Goal: Task Accomplishment & Management: Use online tool/utility

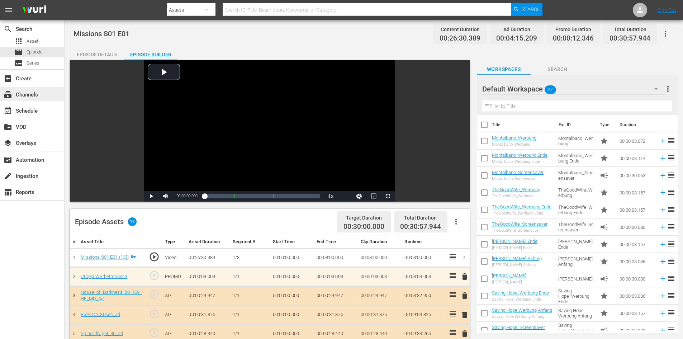
click at [29, 95] on div "subscriptions Channels" at bounding box center [20, 93] width 40 height 6
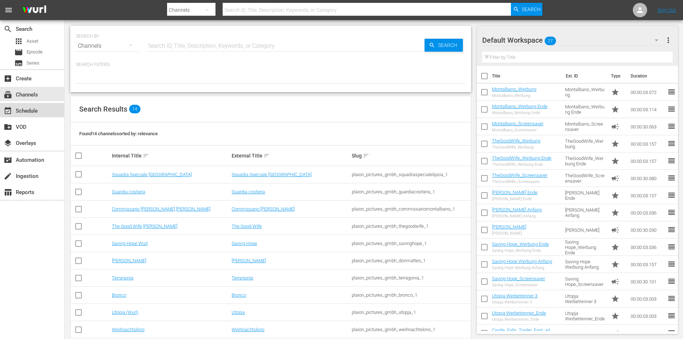
click at [29, 111] on div "event_available Schedule" at bounding box center [20, 110] width 40 height 6
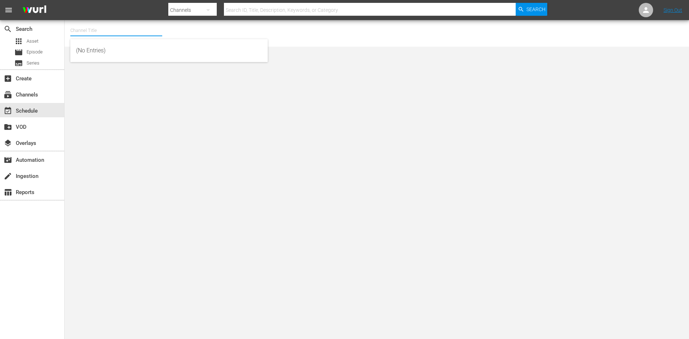
click at [115, 34] on input "text" at bounding box center [116, 30] width 92 height 17
click at [172, 50] on div "Saving Hope Wurl (2127 - plaion_pictures_gmbh_savinghope_1)" at bounding box center [169, 50] width 186 height 17
type input "Saving Hope Wurl (2127 - plaion_pictures_gmbh_savinghope_1)"
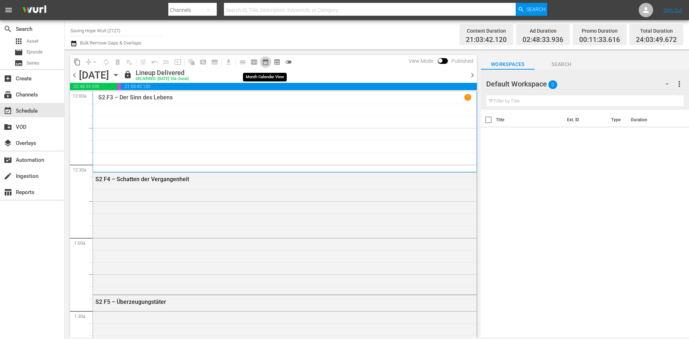
click at [262, 61] on span "date_range_outlined" at bounding box center [265, 61] width 7 height 7
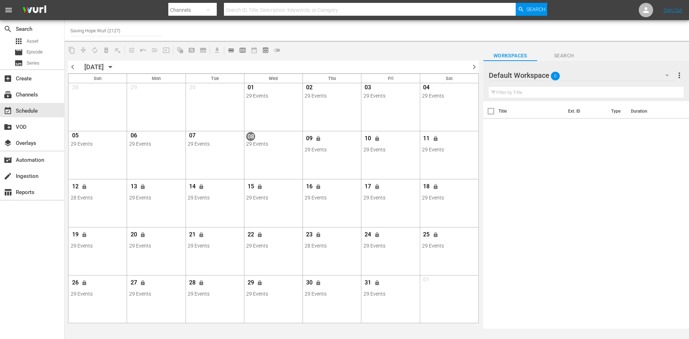
click at [476, 68] on span "chevron_right" at bounding box center [473, 66] width 9 height 9
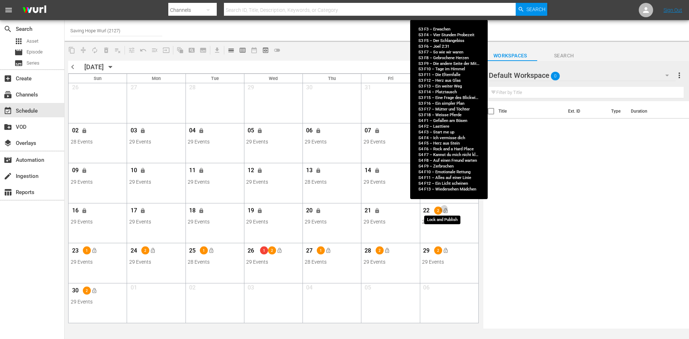
click at [445, 208] on span "lock_open" at bounding box center [445, 211] width 6 height 6
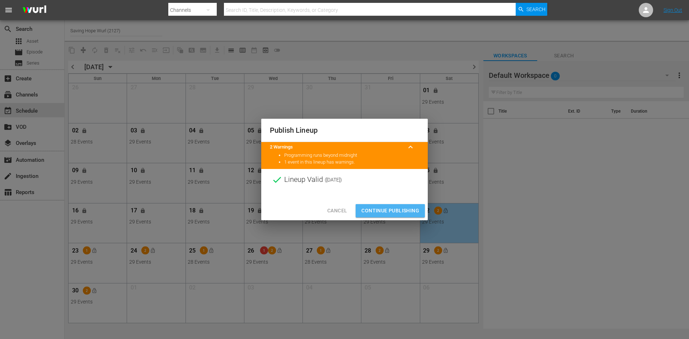
click at [412, 208] on span "Continue Publishing" at bounding box center [390, 210] width 58 height 9
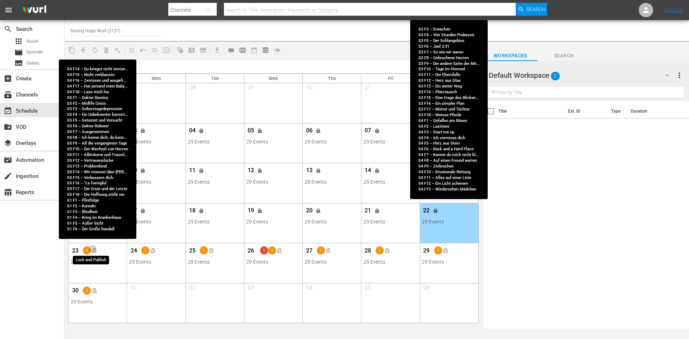
click at [95, 251] on span "lock_open" at bounding box center [94, 251] width 6 height 6
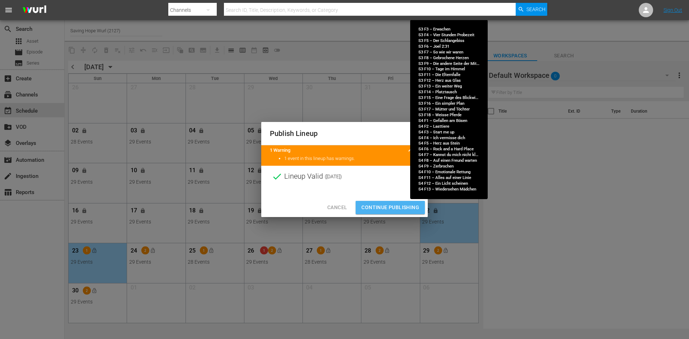
click at [372, 211] on span "Continue Publishing" at bounding box center [390, 207] width 58 height 9
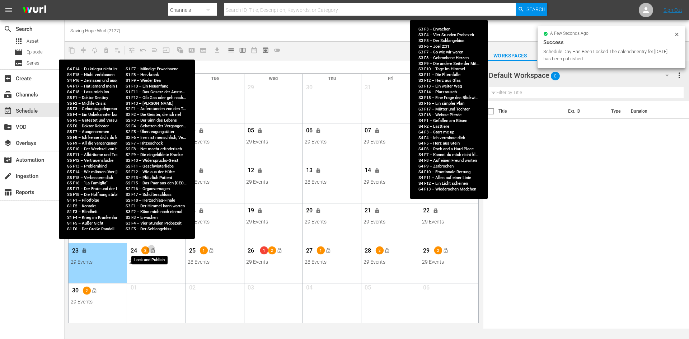
click at [154, 250] on span "lock_open" at bounding box center [153, 251] width 6 height 6
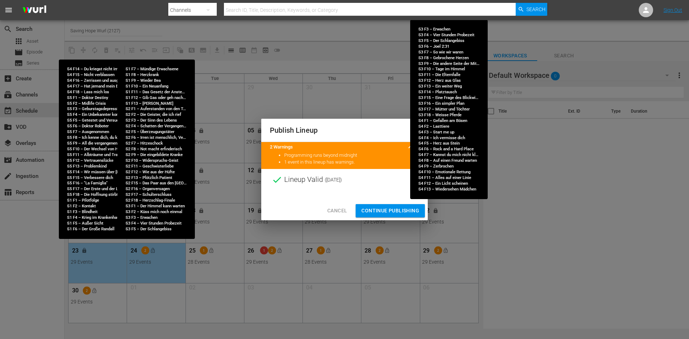
click at [379, 211] on span "Continue Publishing" at bounding box center [390, 210] width 58 height 9
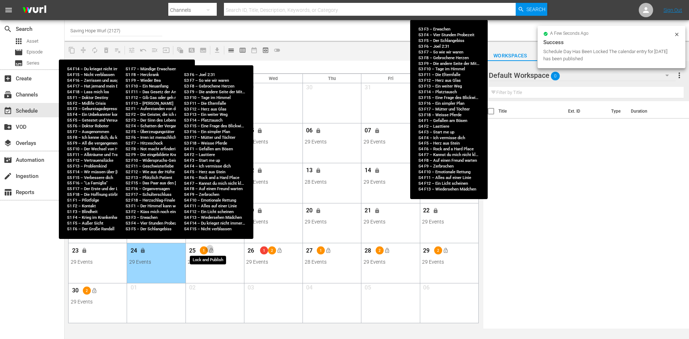
click at [211, 251] on span "lock_open" at bounding box center [211, 251] width 6 height 6
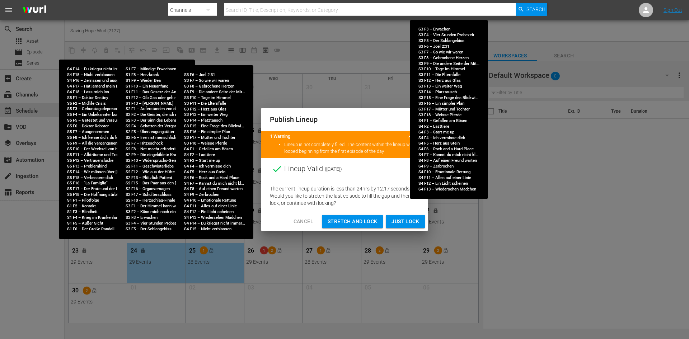
click at [249, 52] on div "Publish Lineup 1 Warning keyboard_arrow_up Lineup is not completely filled. The…" at bounding box center [344, 169] width 689 height 339
click at [298, 223] on span "Cancel" at bounding box center [303, 221] width 20 height 9
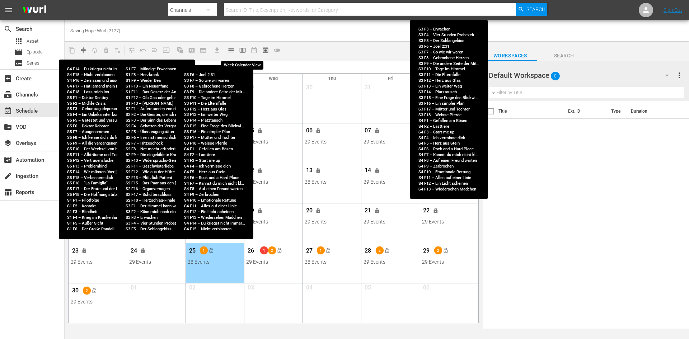
click at [242, 49] on span "calendar_view_week_outlined" at bounding box center [242, 50] width 7 height 7
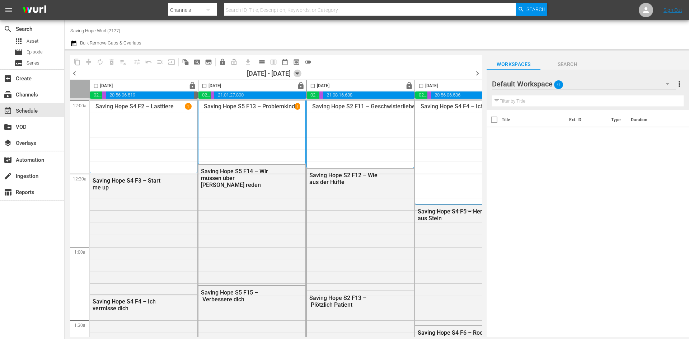
click at [301, 75] on icon "button" at bounding box center [297, 74] width 8 height 8
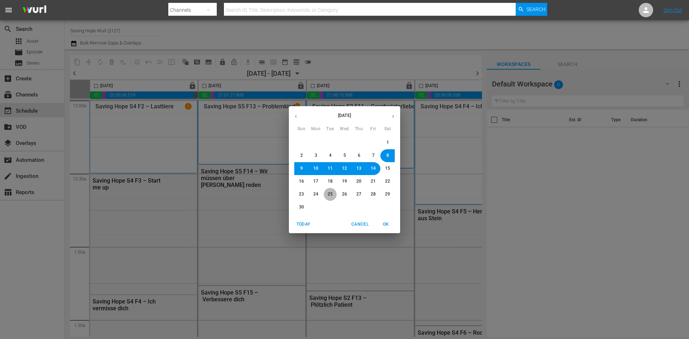
click at [334, 194] on button "25" at bounding box center [329, 194] width 13 height 13
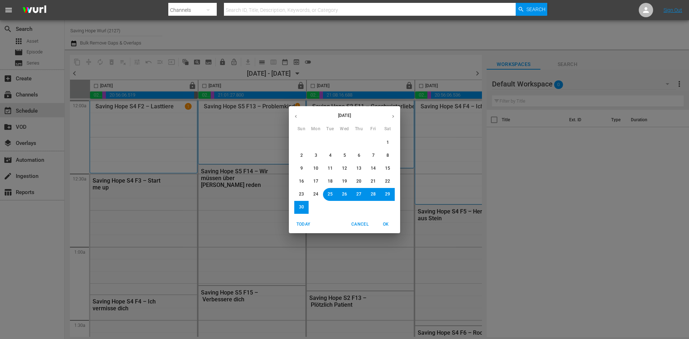
click at [387, 224] on span "OK" at bounding box center [385, 225] width 17 height 8
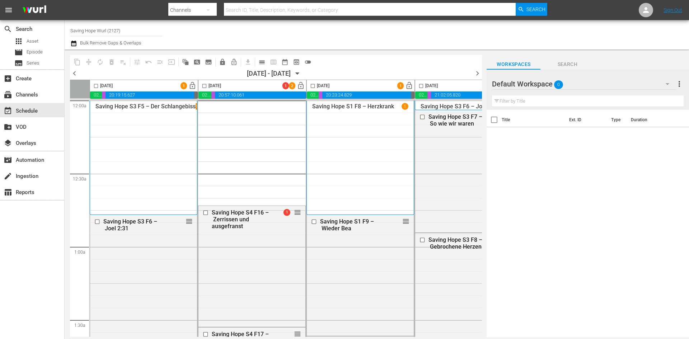
click at [95, 87] on input "checkbox" at bounding box center [96, 87] width 8 height 8
checkbox input "true"
click at [205, 85] on input "checkbox" at bounding box center [204, 87] width 8 height 8
checkbox input "true"
click at [313, 85] on input "checkbox" at bounding box center [312, 87] width 8 height 8
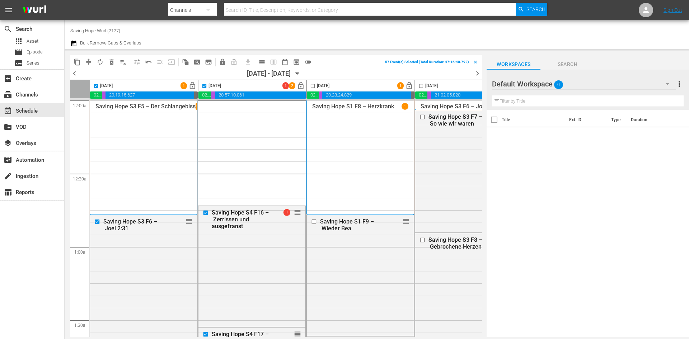
checkbox input "true"
click at [420, 86] on input "checkbox" at bounding box center [421, 87] width 8 height 8
checkbox input "true"
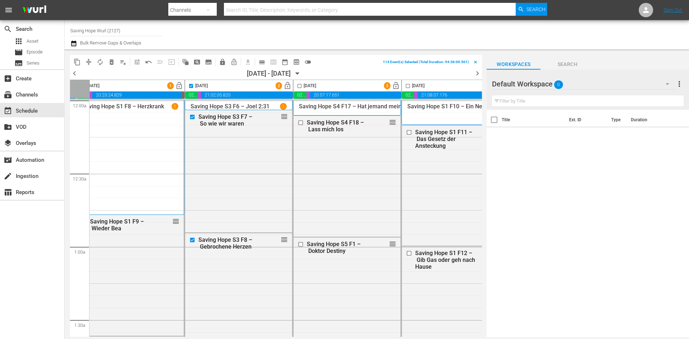
scroll to position [0, 302]
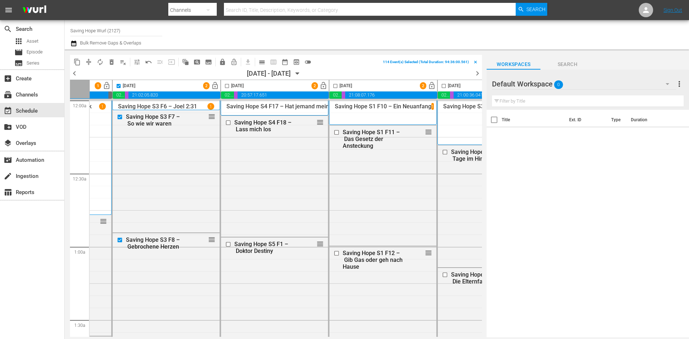
click at [226, 84] on input "checkbox" at bounding box center [227, 87] width 8 height 8
checkbox input "true"
click at [337, 85] on input "checkbox" at bounding box center [335, 87] width 8 height 8
checkbox input "true"
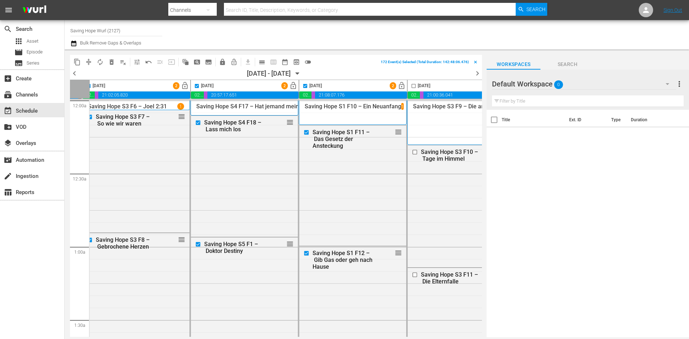
scroll to position [0, 369]
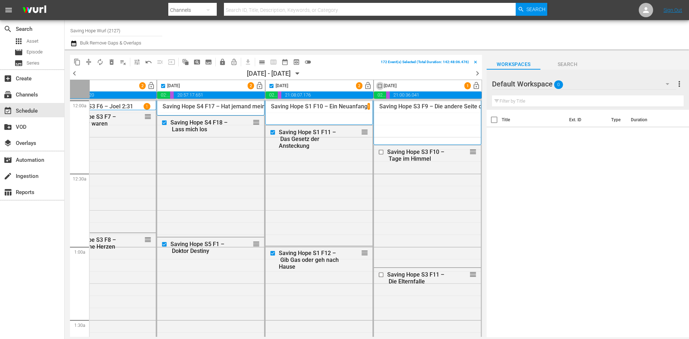
click at [377, 86] on input "checkbox" at bounding box center [379, 87] width 8 height 8
checkbox input "true"
click at [90, 62] on span "compress" at bounding box center [88, 61] width 7 height 7
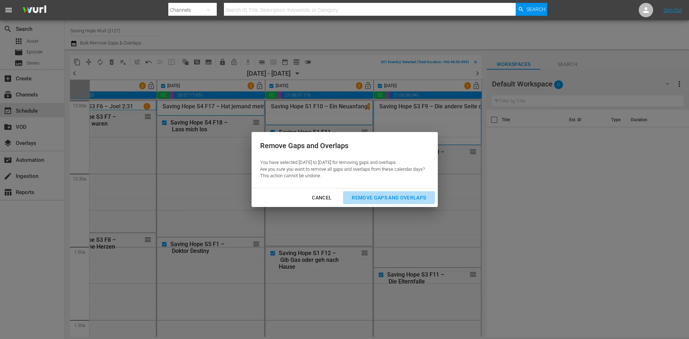
click at [407, 193] on div "Remove Gaps and Overlaps" at bounding box center [389, 197] width 86 height 9
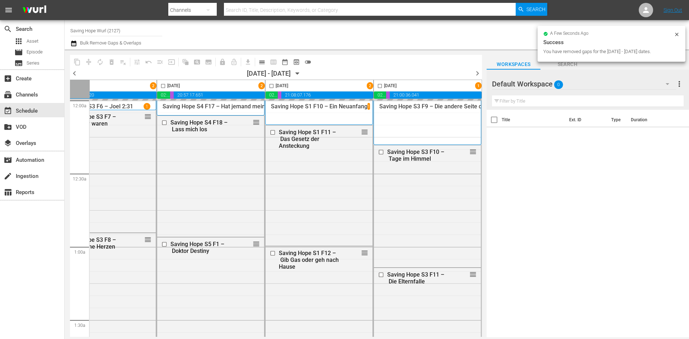
checkbox input "false"
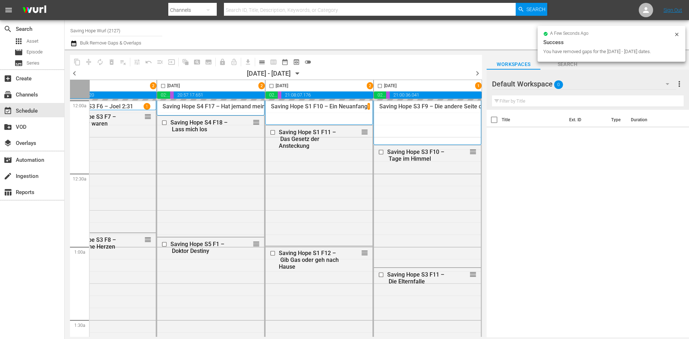
checkbox input "false"
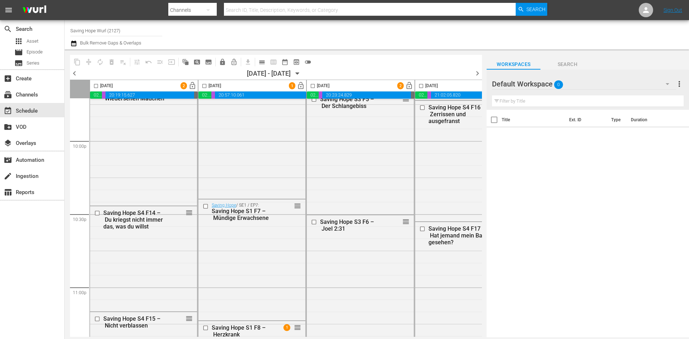
scroll to position [3278, 0]
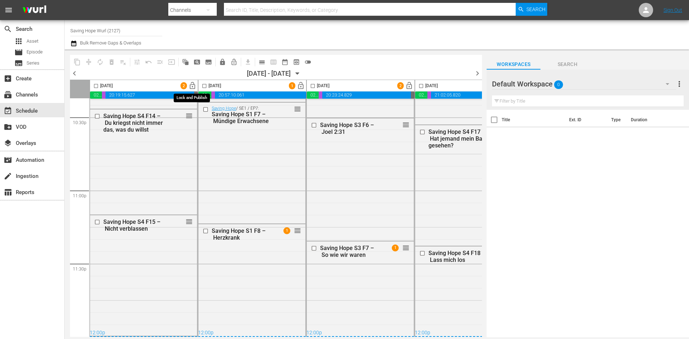
click at [195, 85] on span "lock_open" at bounding box center [192, 86] width 8 height 8
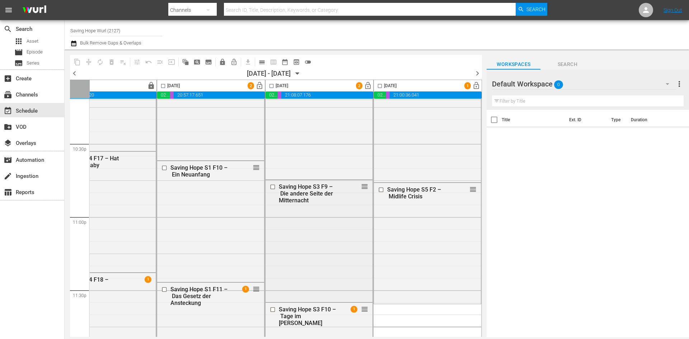
scroll to position [3278, 369]
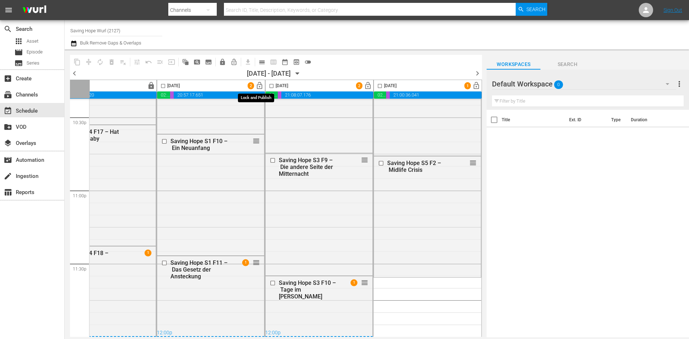
click at [255, 88] on span "lock_open" at bounding box center [259, 86] width 8 height 8
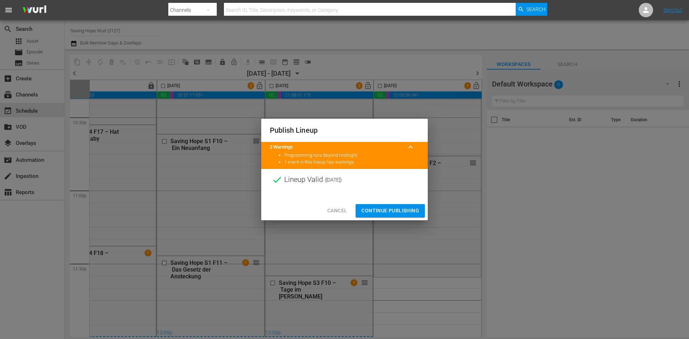
drag, startPoint x: 387, startPoint y: 208, endPoint x: 349, endPoint y: 86, distance: 127.0
click at [386, 208] on span "Continue Publishing" at bounding box center [390, 210] width 58 height 9
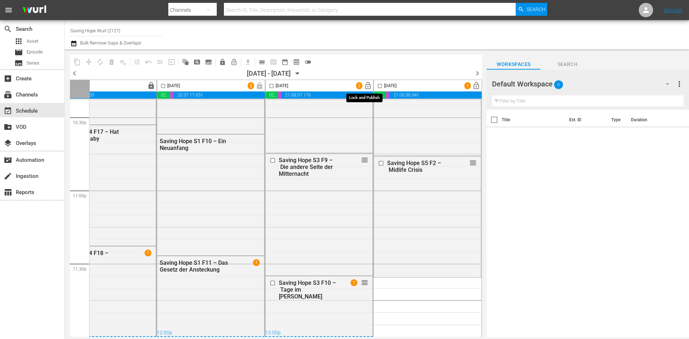
click at [367, 83] on span "lock_open" at bounding box center [368, 86] width 8 height 8
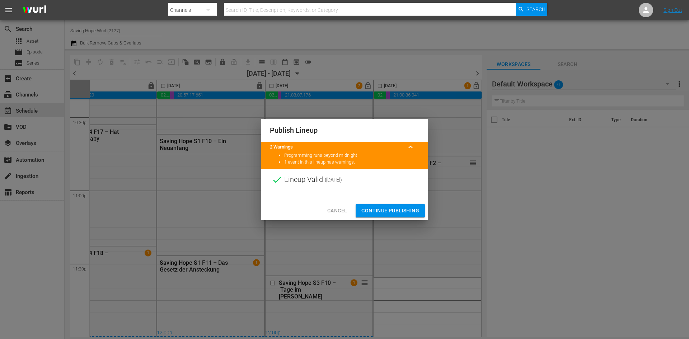
click at [408, 214] on span "Continue Publishing" at bounding box center [390, 210] width 58 height 9
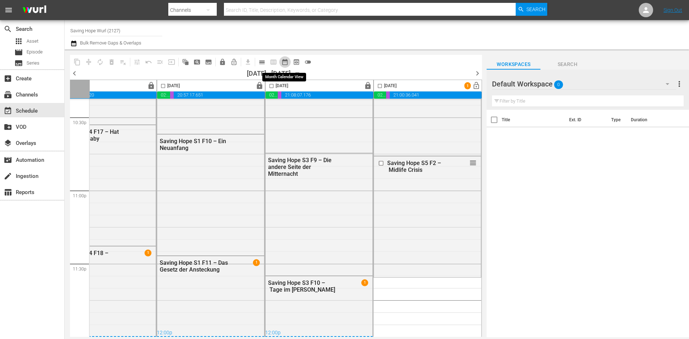
click at [284, 61] on span "date_range_outlined" at bounding box center [284, 61] width 7 height 7
